Goal: Navigation & Orientation: Find specific page/section

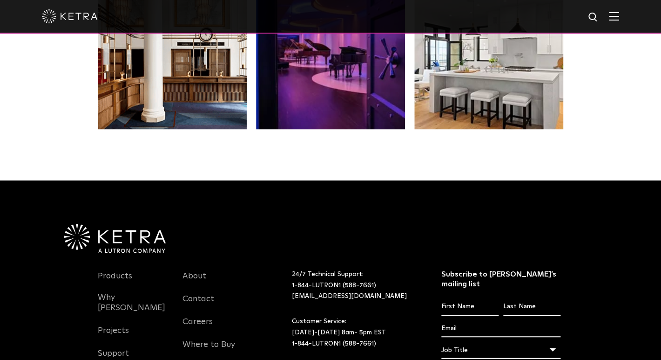
scroll to position [1879, 0]
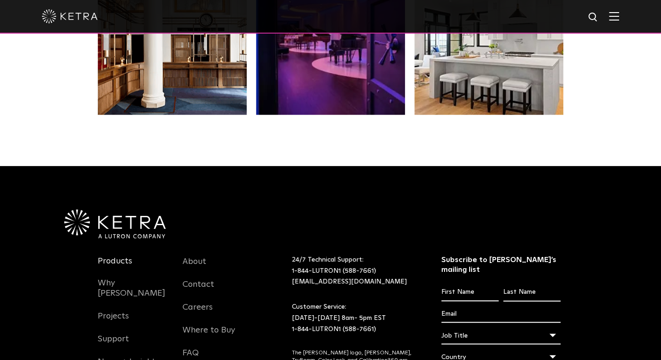
click at [128, 256] on link "Products" at bounding box center [115, 266] width 34 height 21
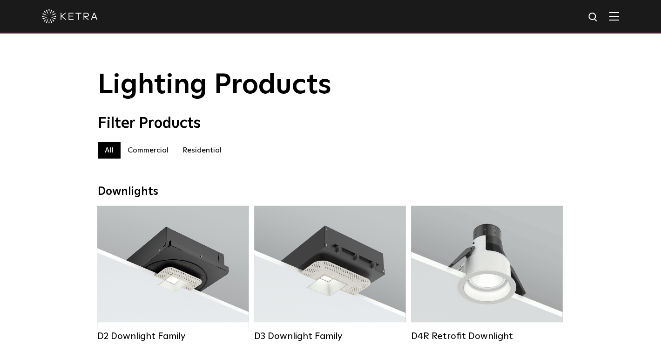
click at [208, 149] on label "Residential" at bounding box center [202, 150] width 53 height 17
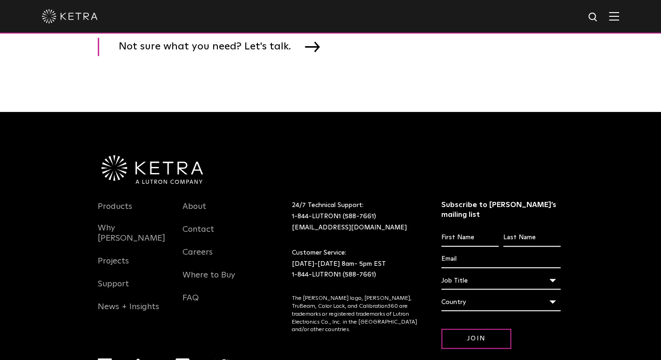
scroll to position [1514, 0]
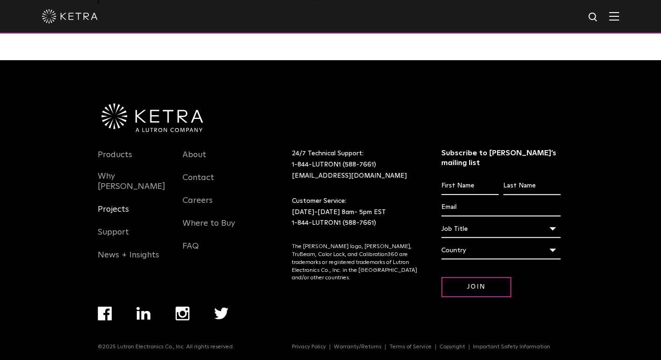
click at [120, 204] on link "Projects" at bounding box center [113, 214] width 31 height 21
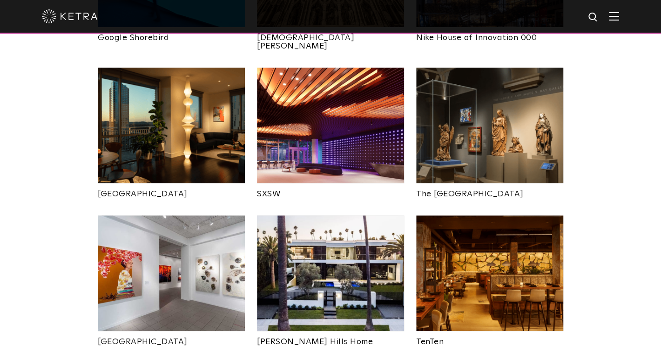
scroll to position [512, 0]
